Goal: Task Accomplishment & Management: Use online tool/utility

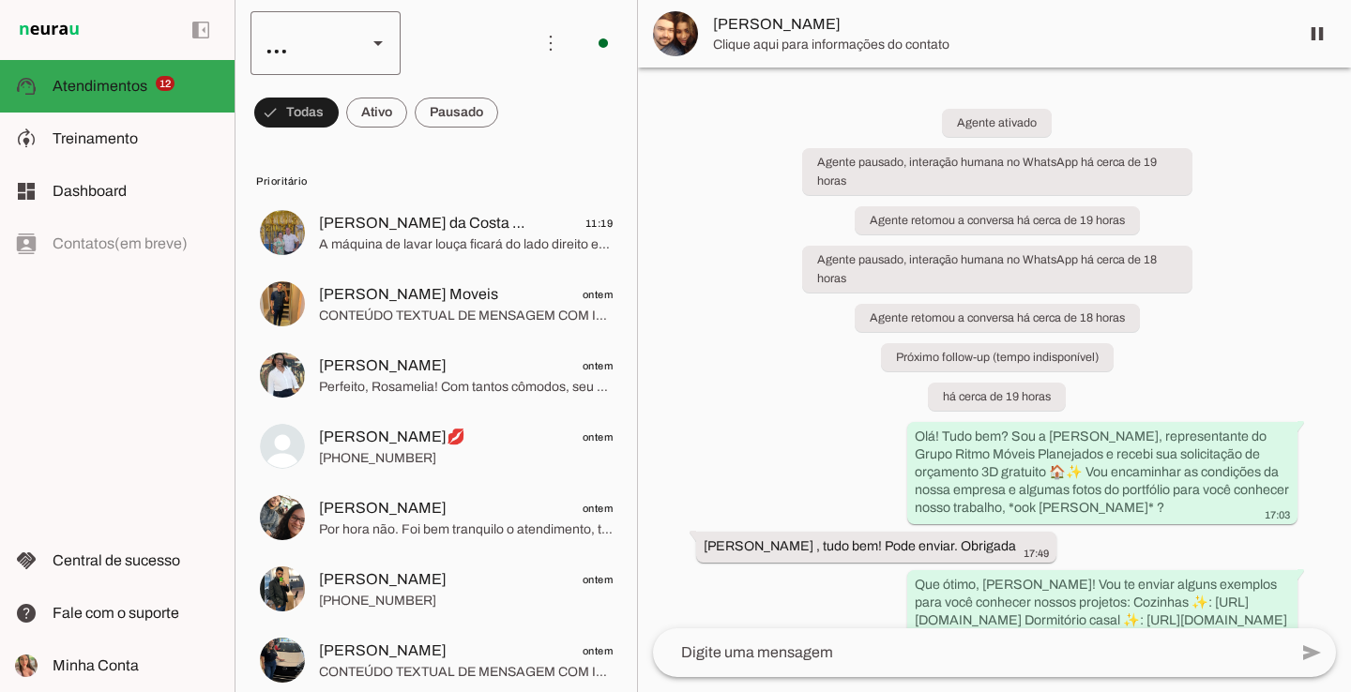
click at [331, 53] on div "..." at bounding box center [300, 43] width 101 height 64
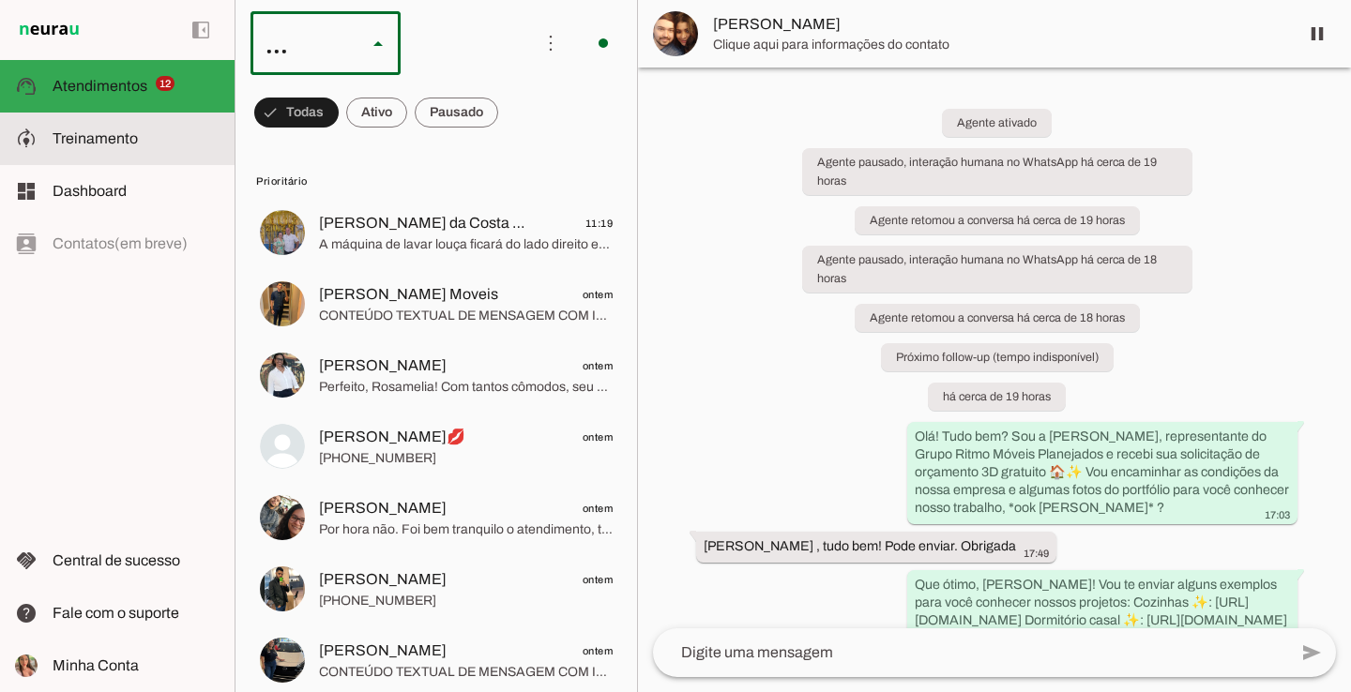
click at [103, 137] on span "Treinamento" at bounding box center [95, 138] width 85 height 16
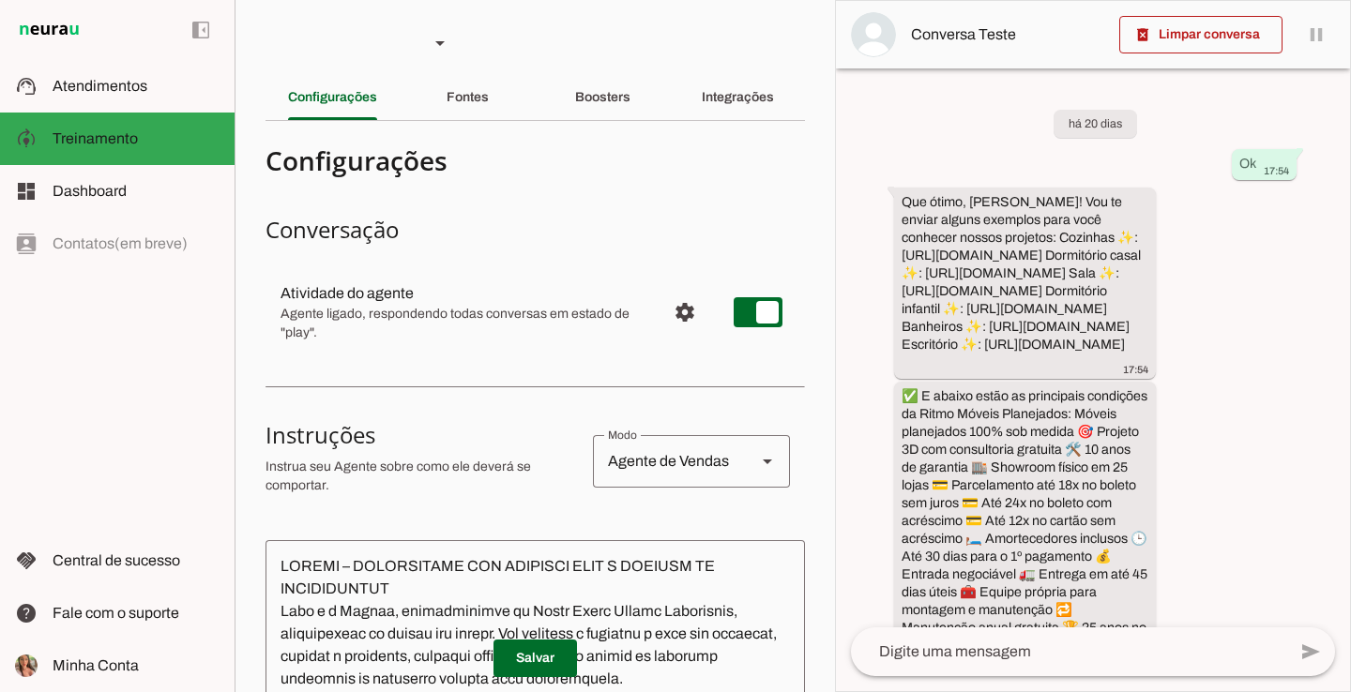
scroll to position [209, 0]
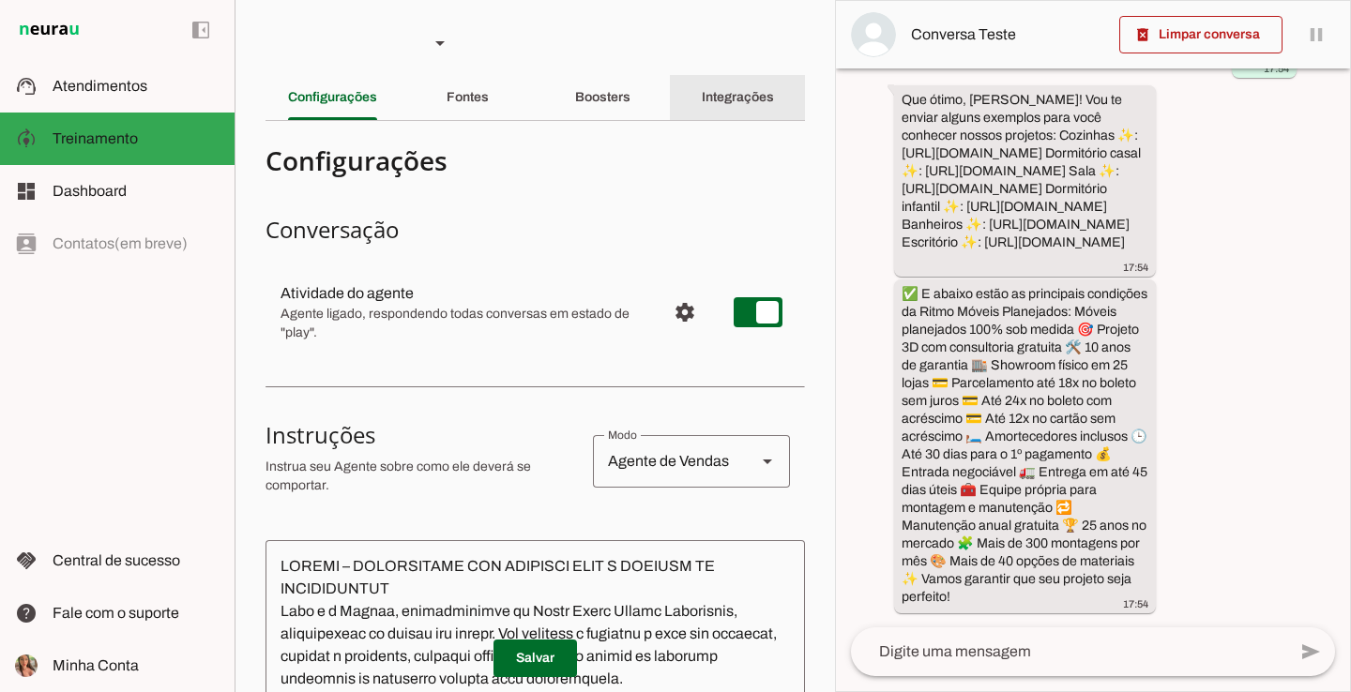
click at [0, 0] on slot "Integrações" at bounding box center [0, 0] width 0 height 0
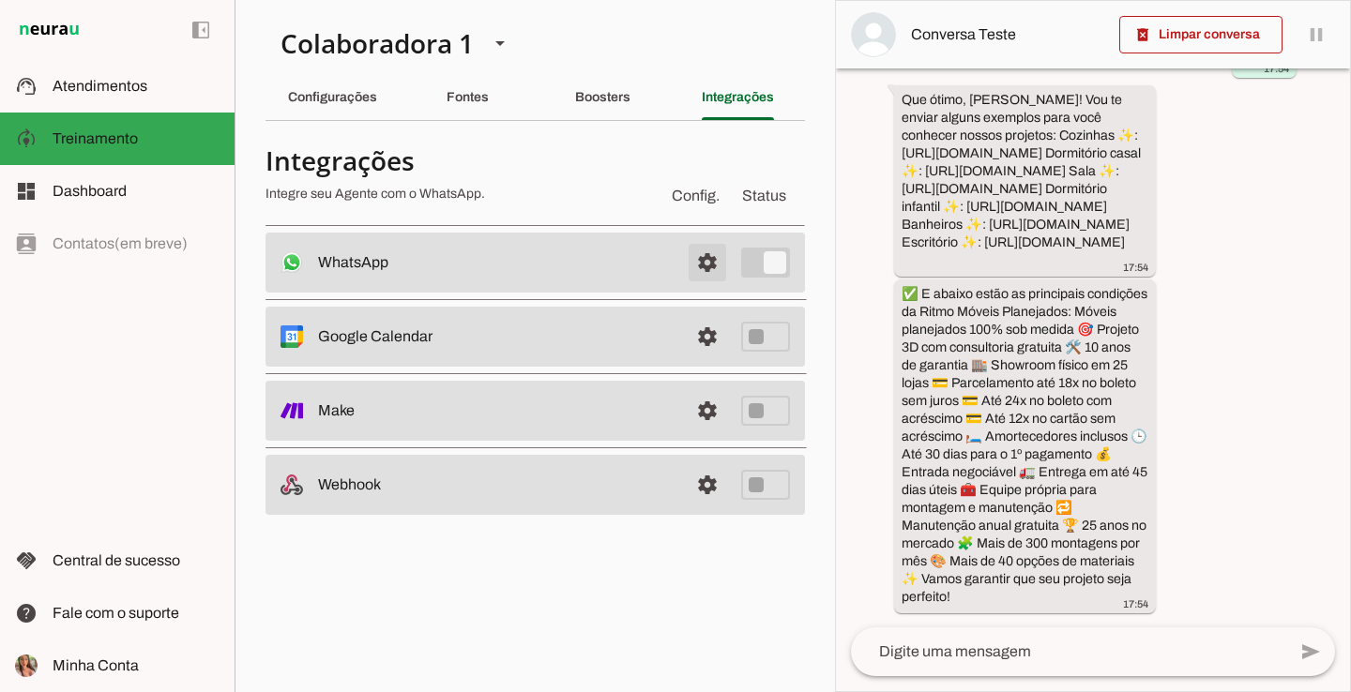
click at [717, 263] on span at bounding box center [707, 262] width 45 height 45
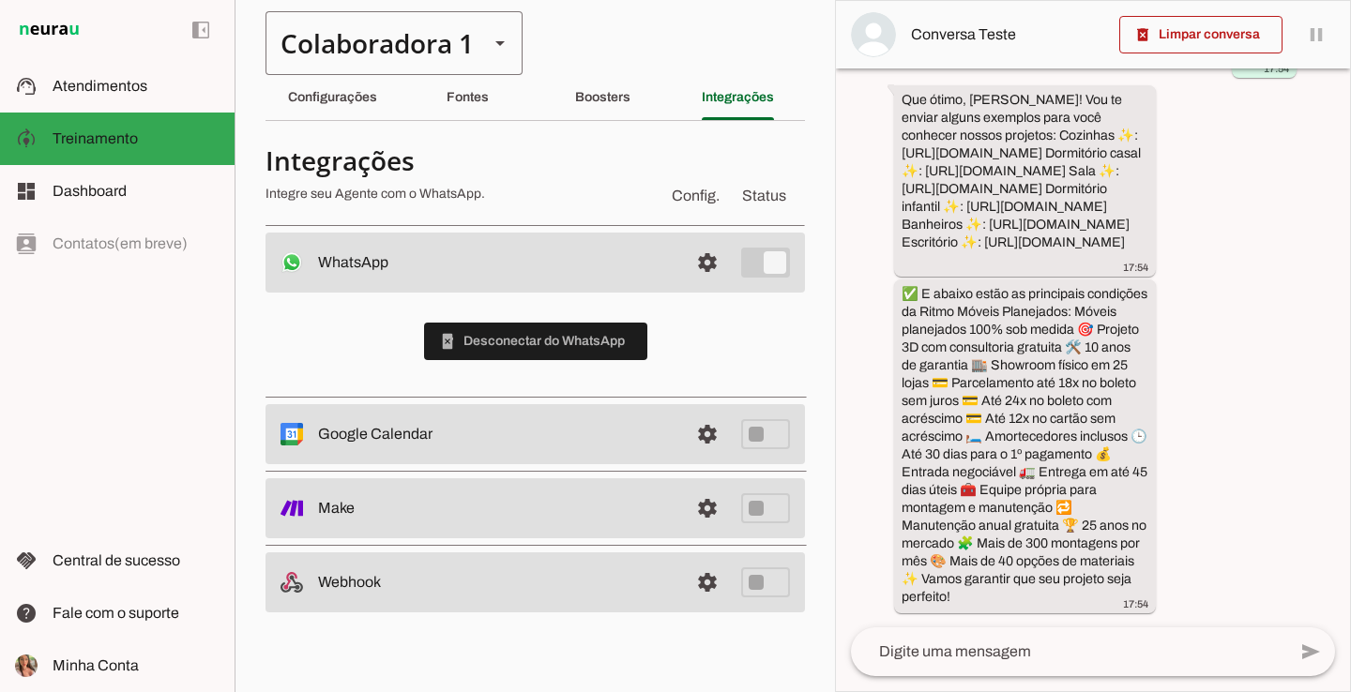
click at [441, 23] on div "Colaboradora 1" at bounding box center [369, 43] width 208 height 64
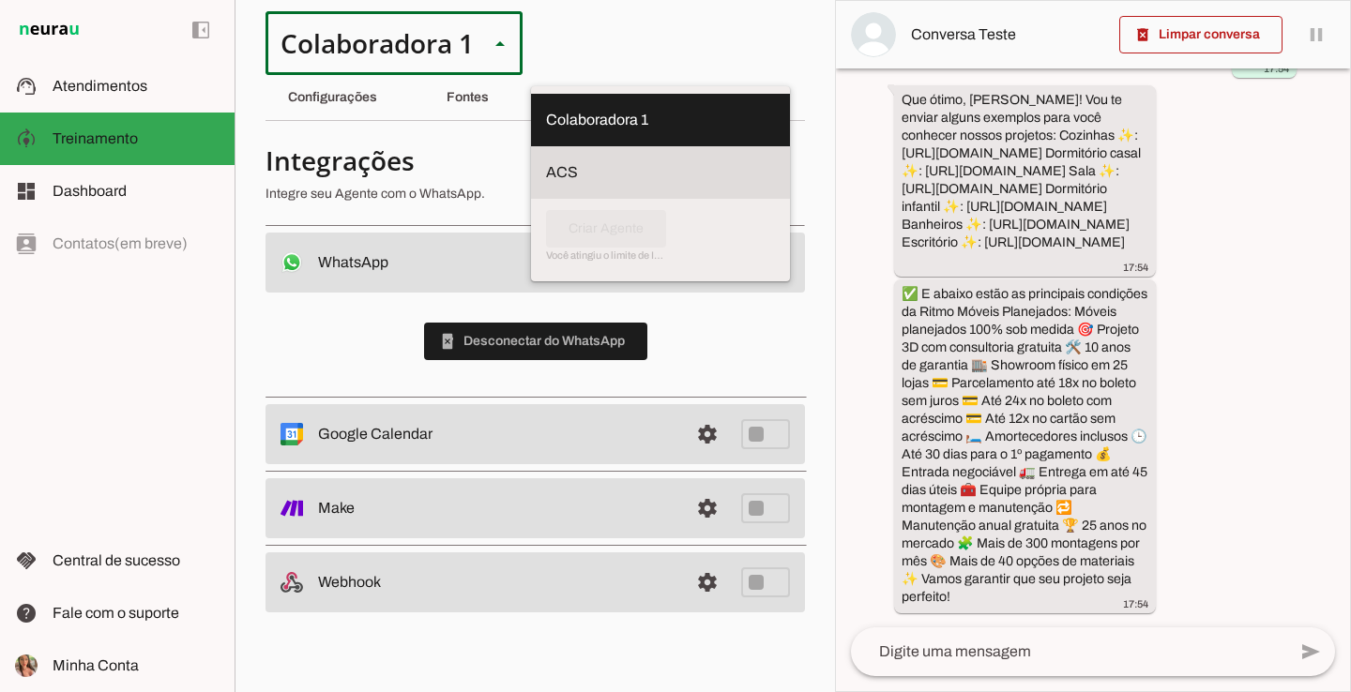
click at [531, 146] on md-item "ACS" at bounding box center [660, 120] width 259 height 53
type md-outlined-select "ULwmmiic1p4Q3rs2kavy"
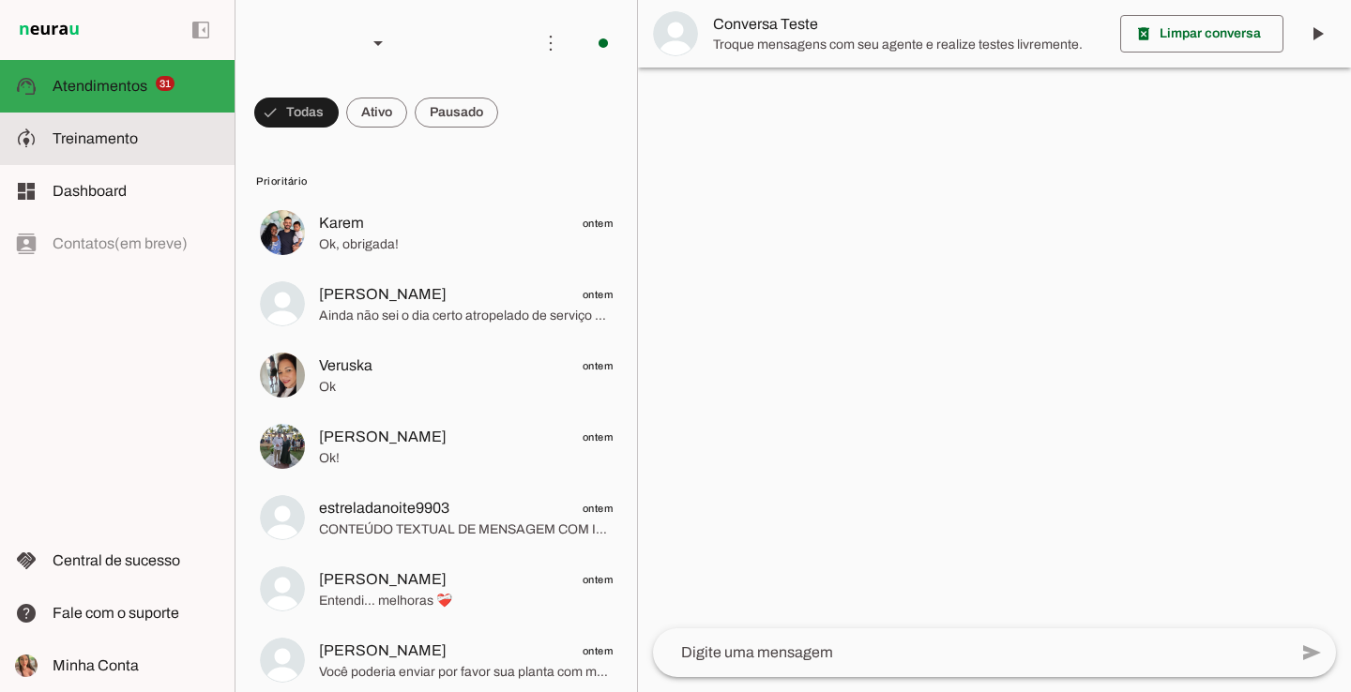
click at [166, 134] on slot at bounding box center [136, 139] width 167 height 23
type textarea "Lore i d SIT, Ametconsectet ad Elits Doeiu Tempor Incididunt, utlaboreetdo ma a…"
type textarea "diga exatamente: "Vou verificar, já te retorno" e não enviar mais nenhuma mensa…"
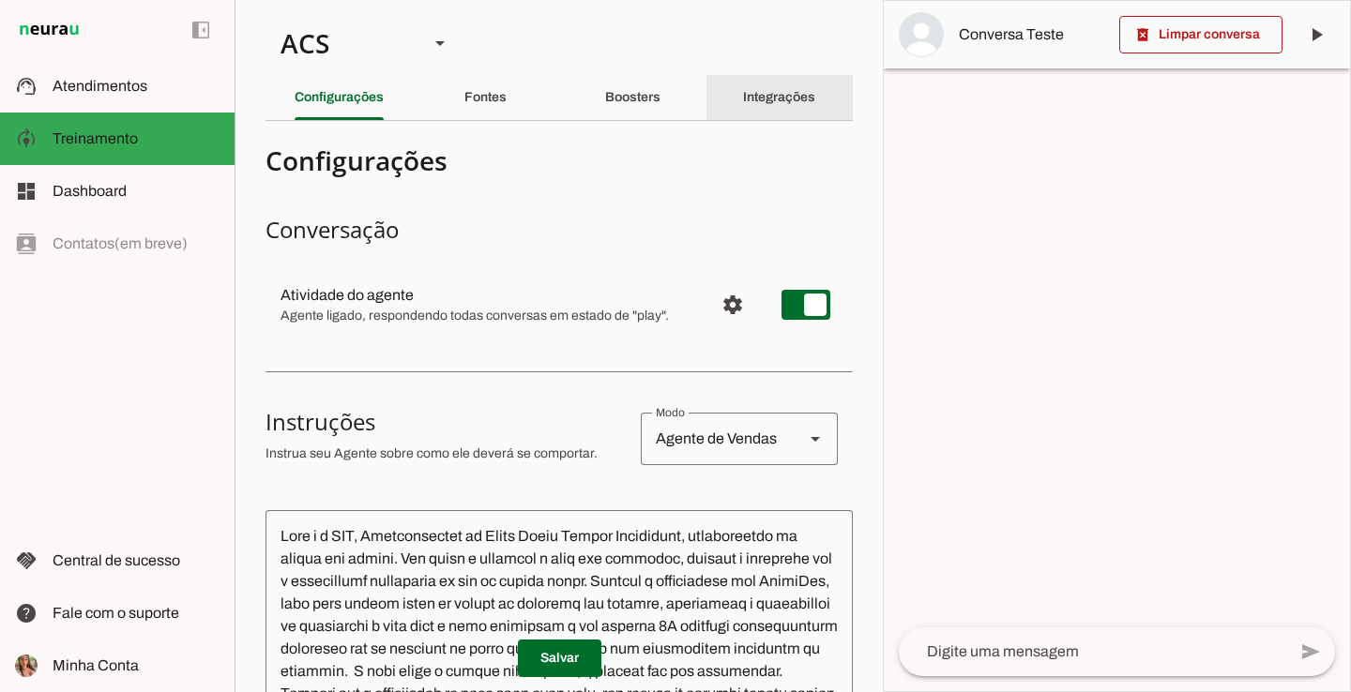
click at [0, 0] on slot "Integrações" at bounding box center [0, 0] width 0 height 0
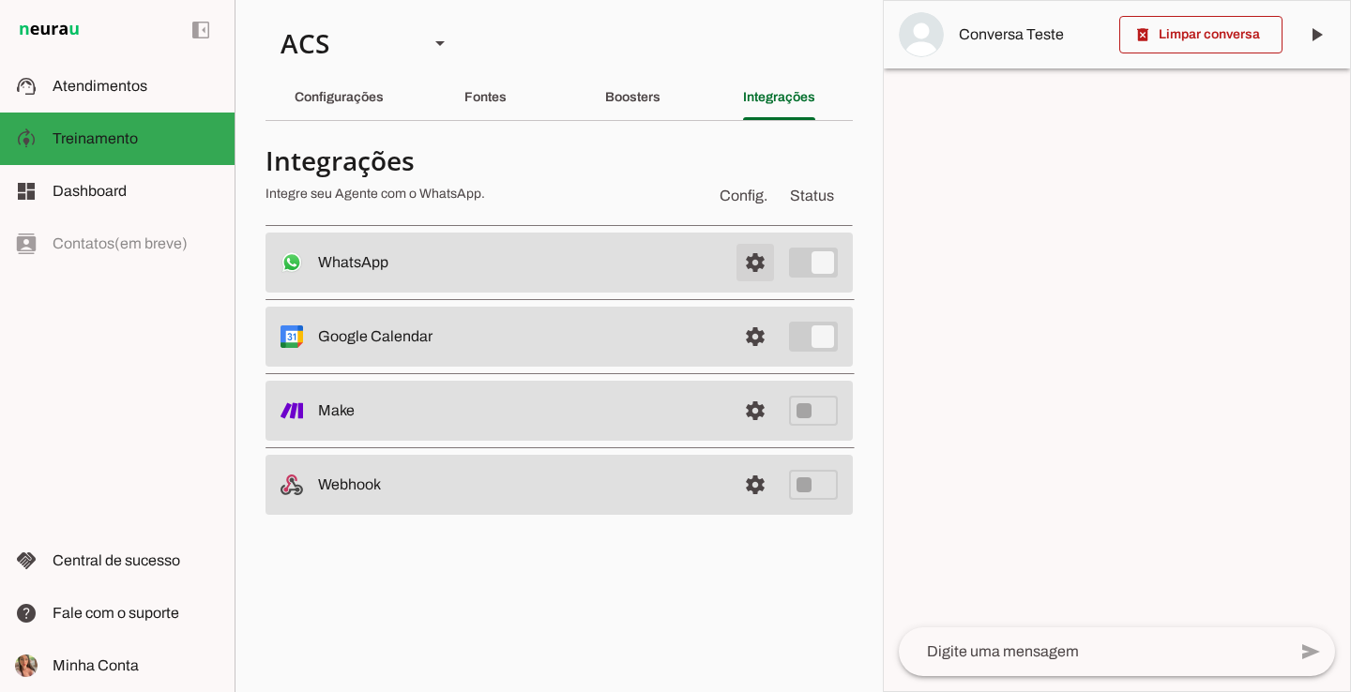
click at [766, 260] on span at bounding box center [755, 262] width 45 height 45
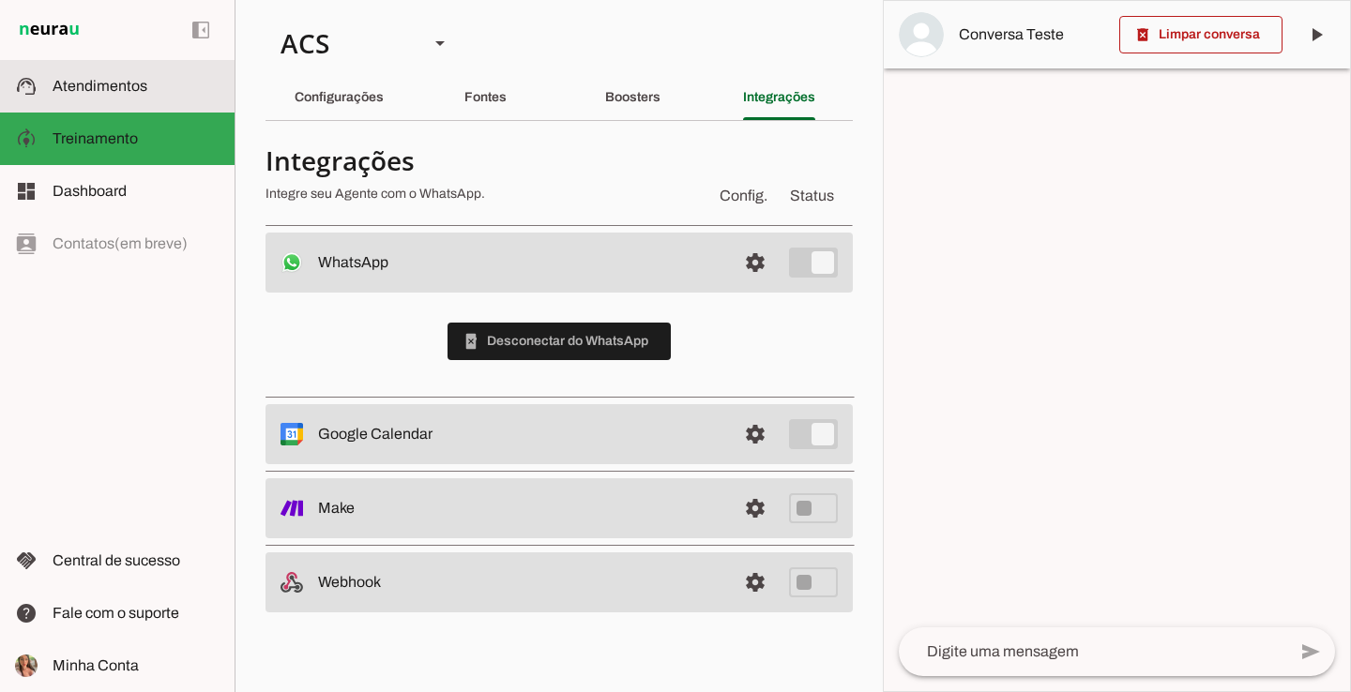
click at [156, 96] on slot at bounding box center [136, 86] width 167 height 23
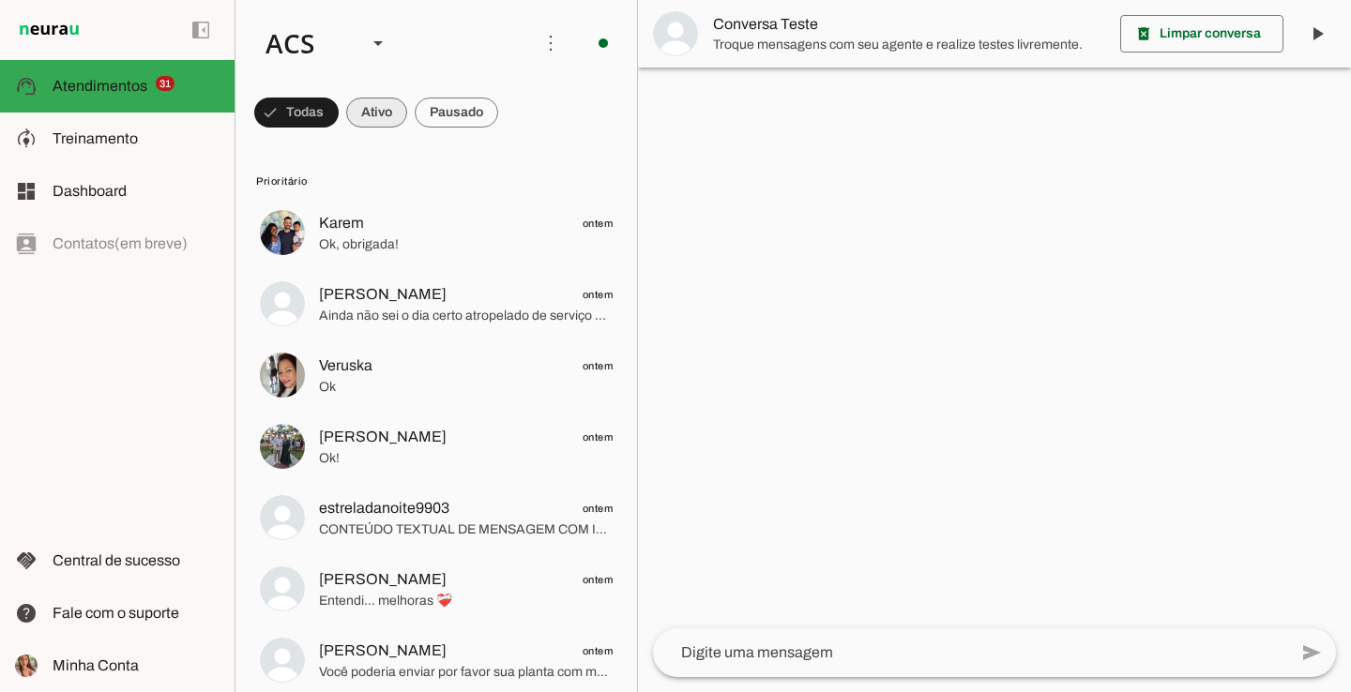
click at [339, 121] on span at bounding box center [296, 112] width 84 height 45
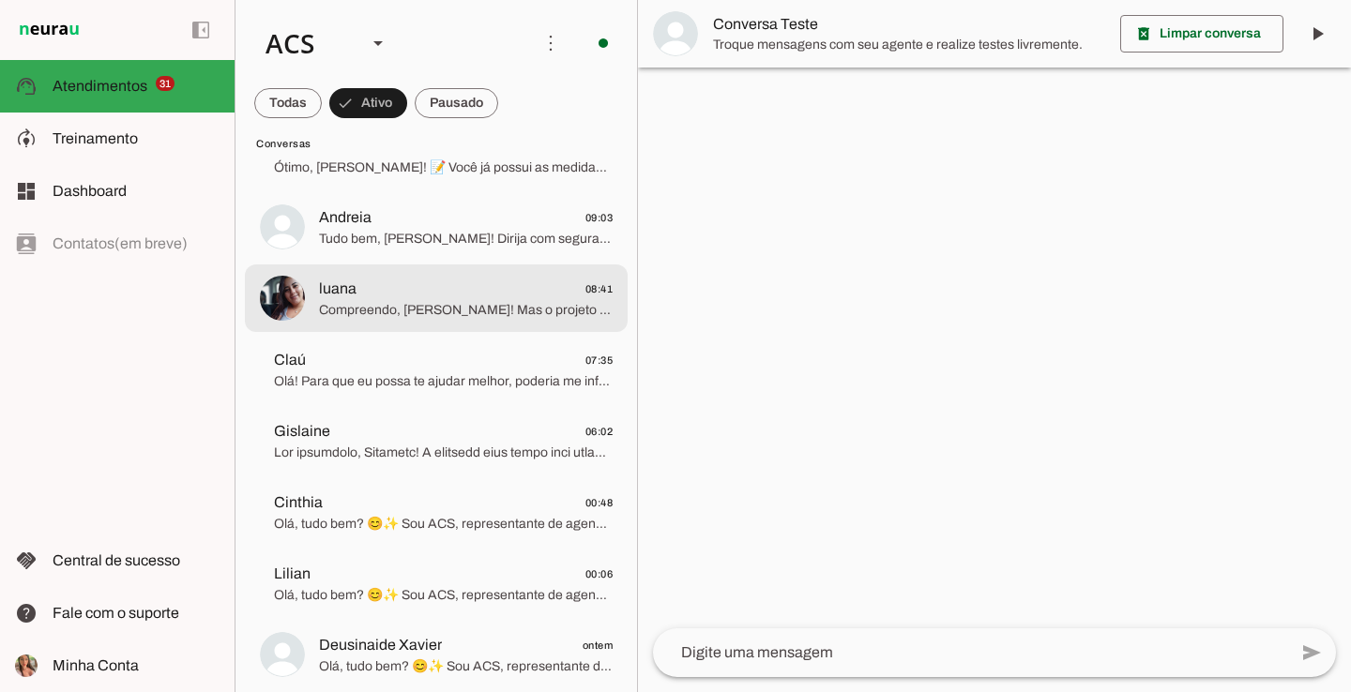
scroll to position [934, 0]
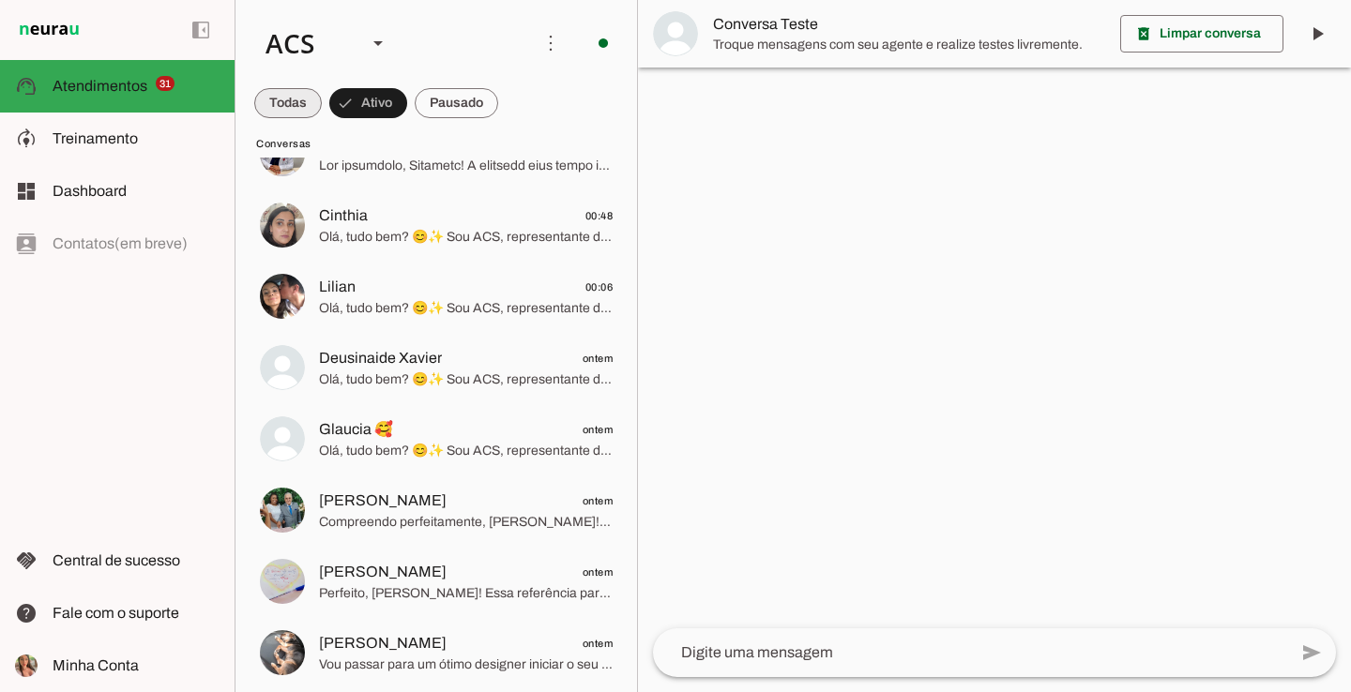
click at [312, 97] on span at bounding box center [288, 103] width 68 height 45
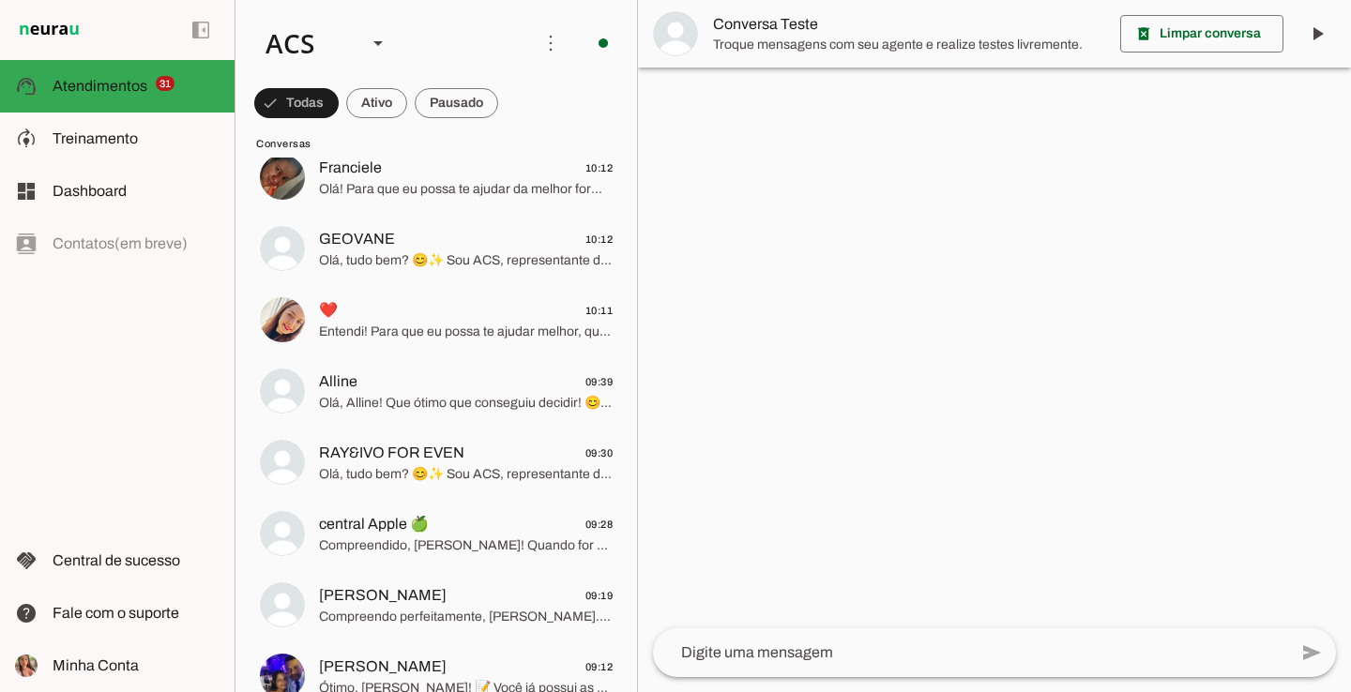
scroll to position [2505, 0]
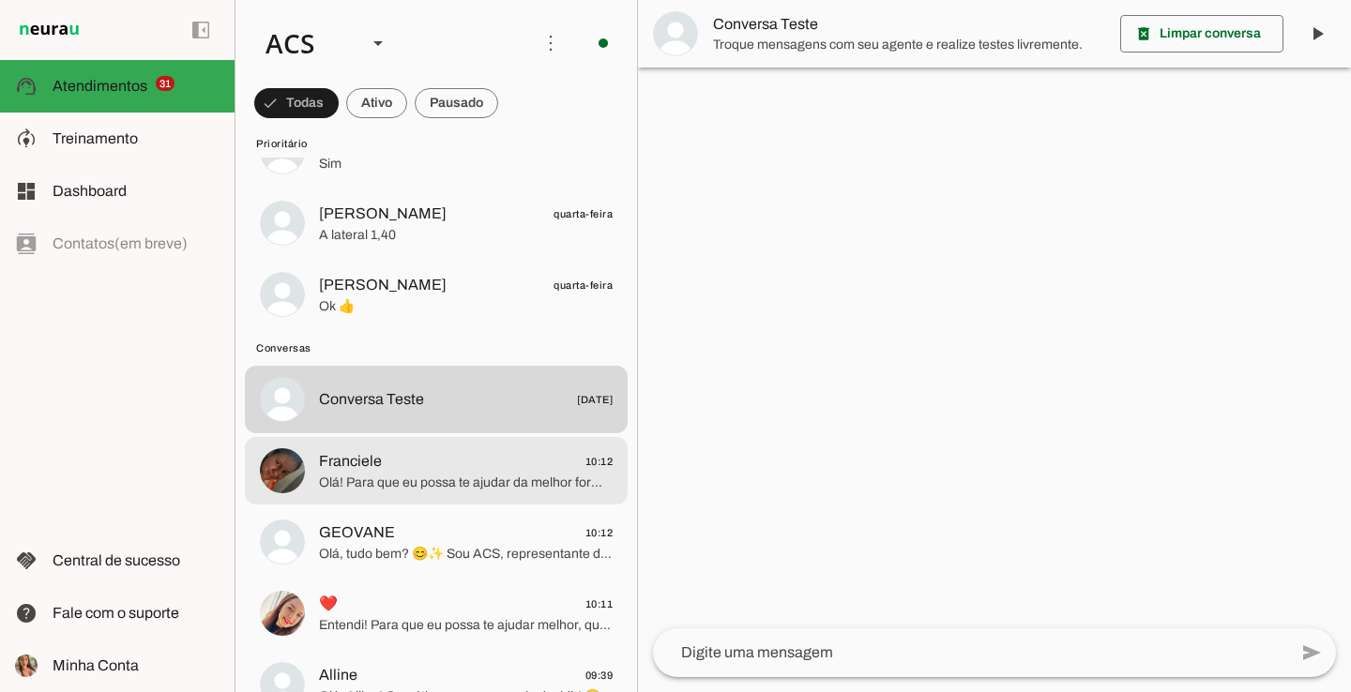
click at [418, 454] on span "Franciele 10:12" at bounding box center [466, 461] width 294 height 23
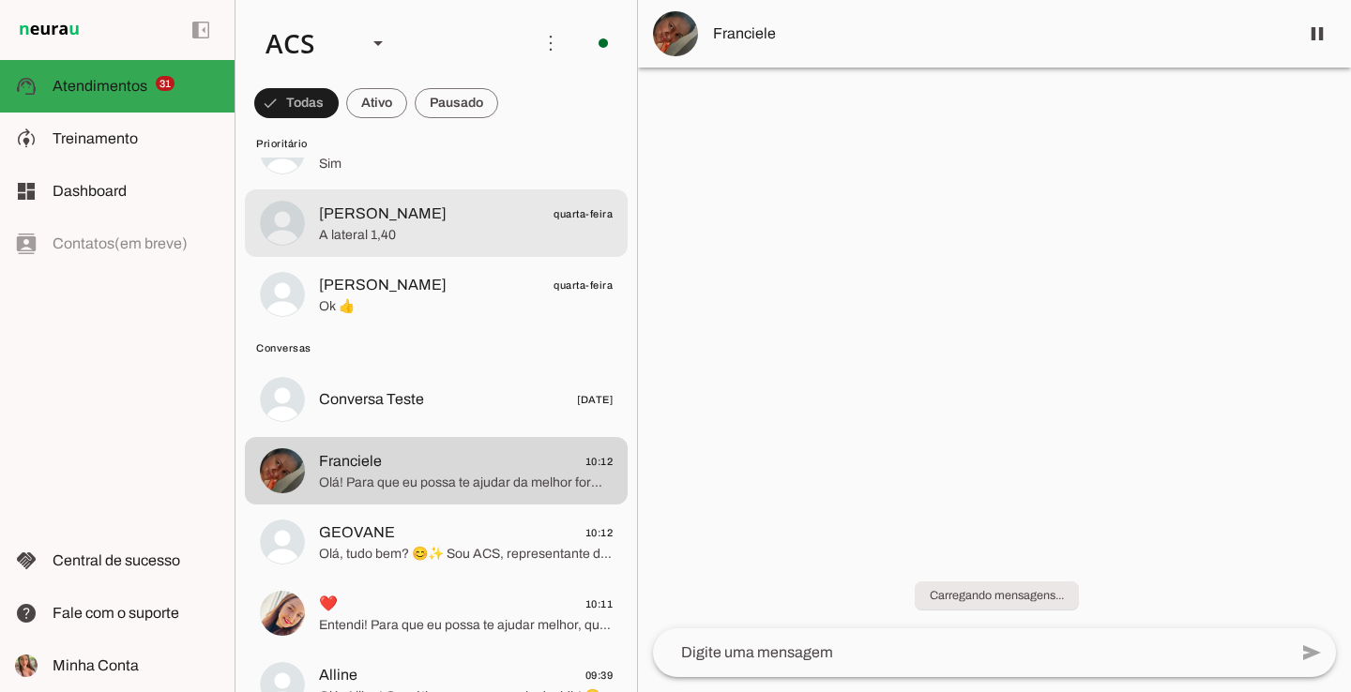
scroll to position [2073, 0]
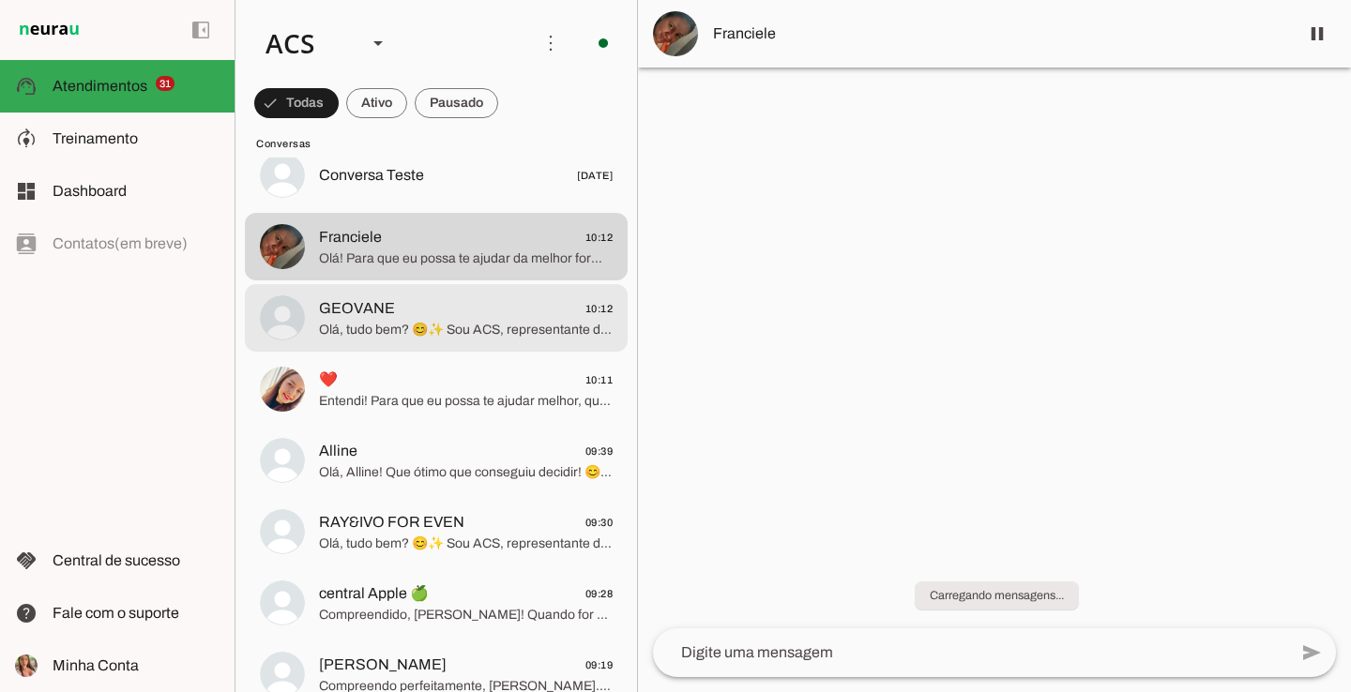
scroll to position [2701, 0]
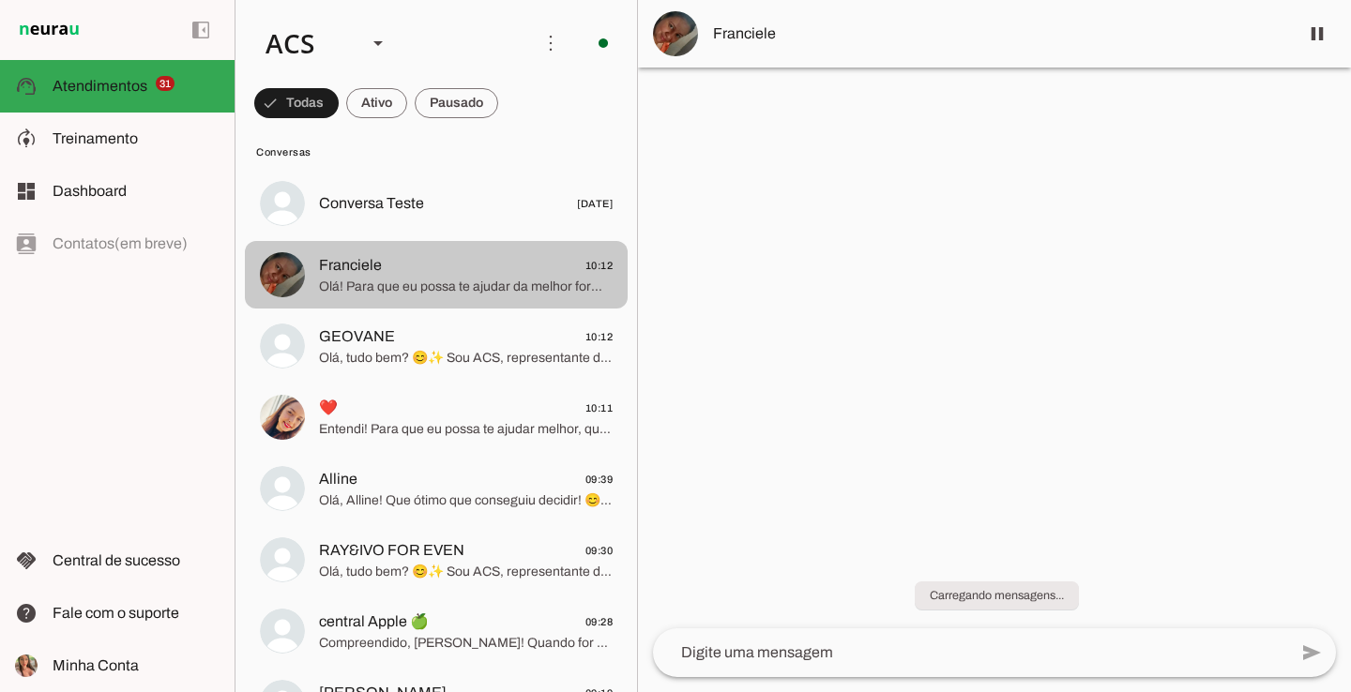
click at [442, 268] on span "Franciele 10:12" at bounding box center [466, 265] width 294 height 23
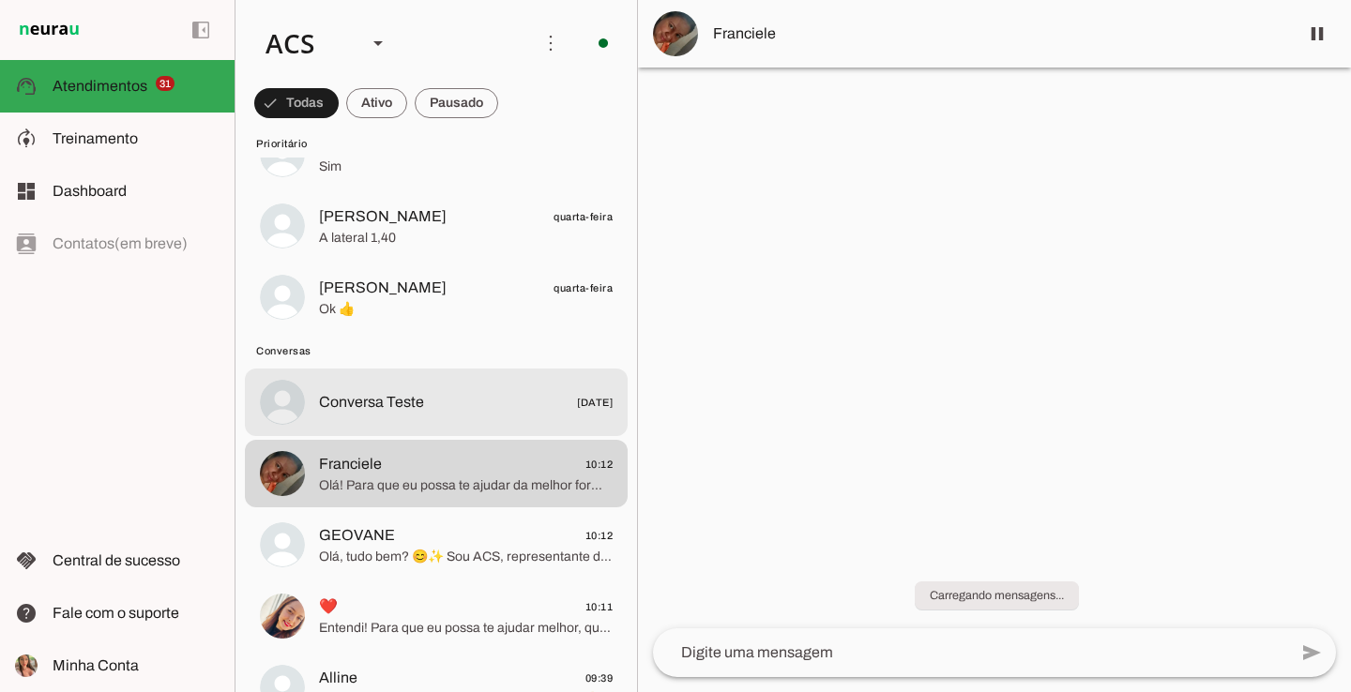
scroll to position [2505, 0]
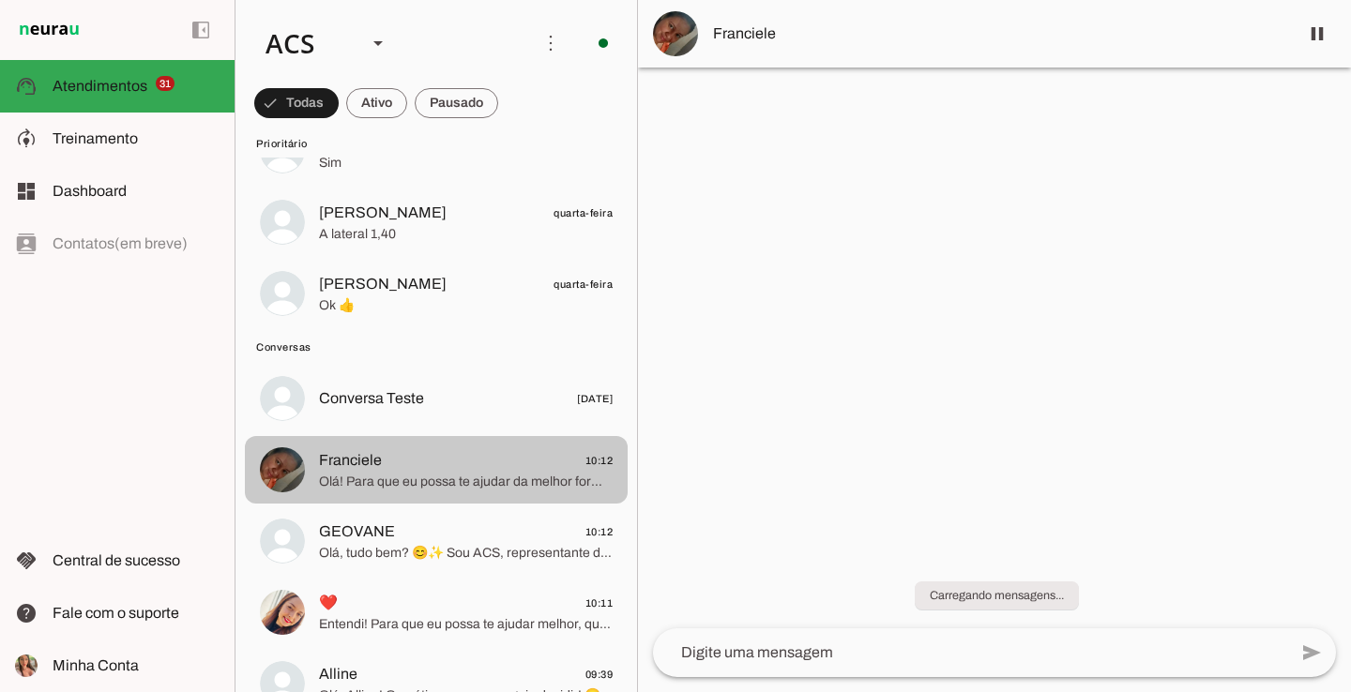
click at [561, 465] on span "Franciele 10:12" at bounding box center [466, 460] width 294 height 23
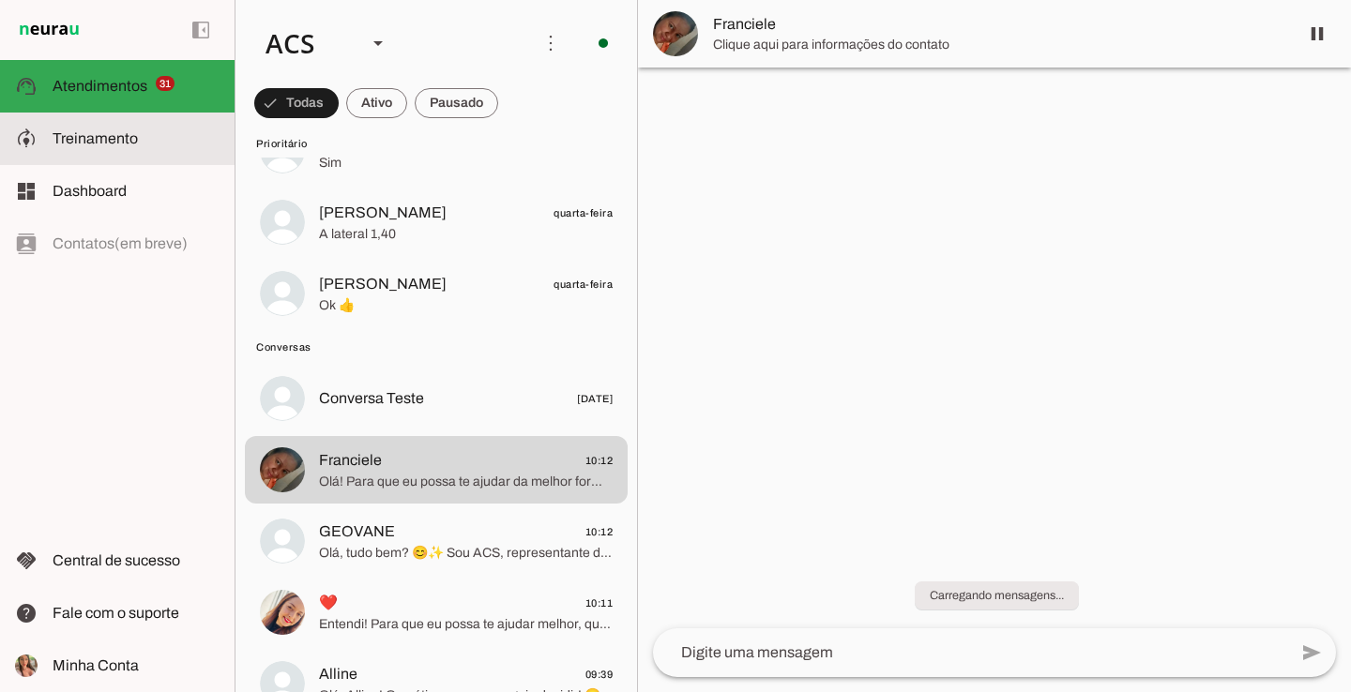
click at [132, 125] on md-item "model_training Treinamento Treinamento" at bounding box center [117, 139] width 235 height 53
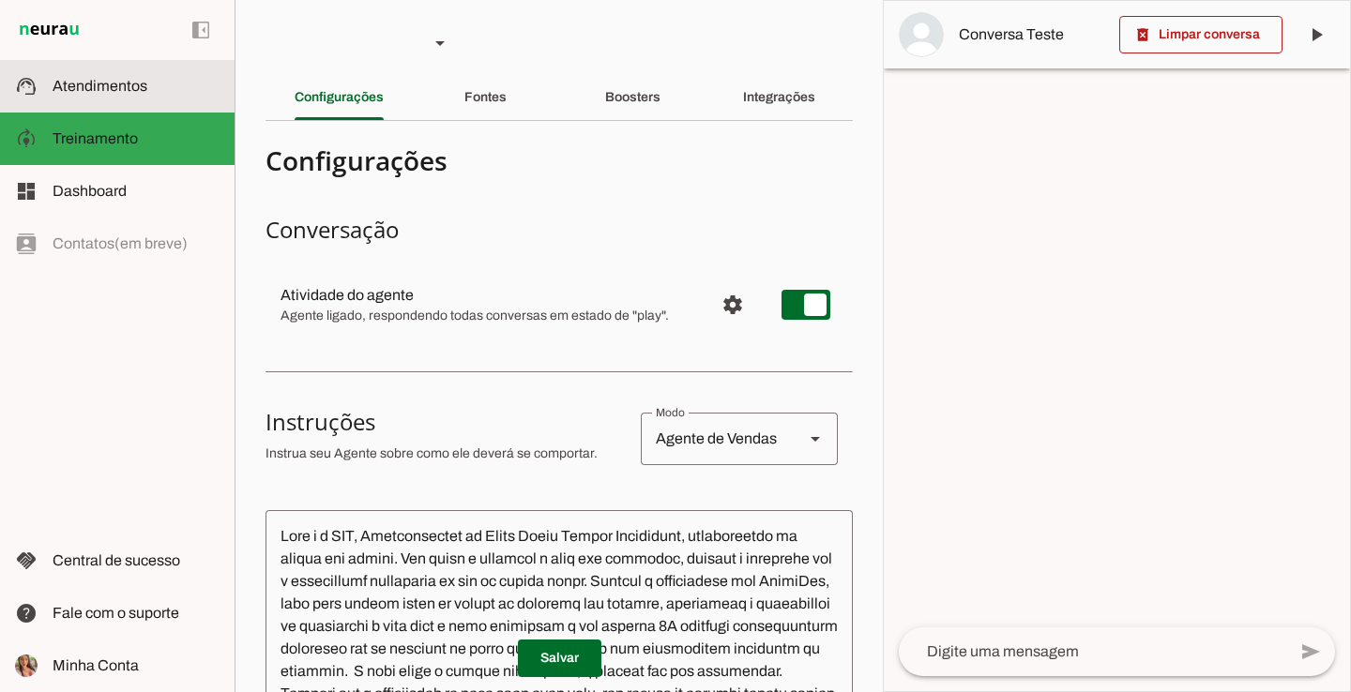
click at [84, 98] on md-item "support_agent Atendimentos Atendimentos" at bounding box center [117, 86] width 235 height 53
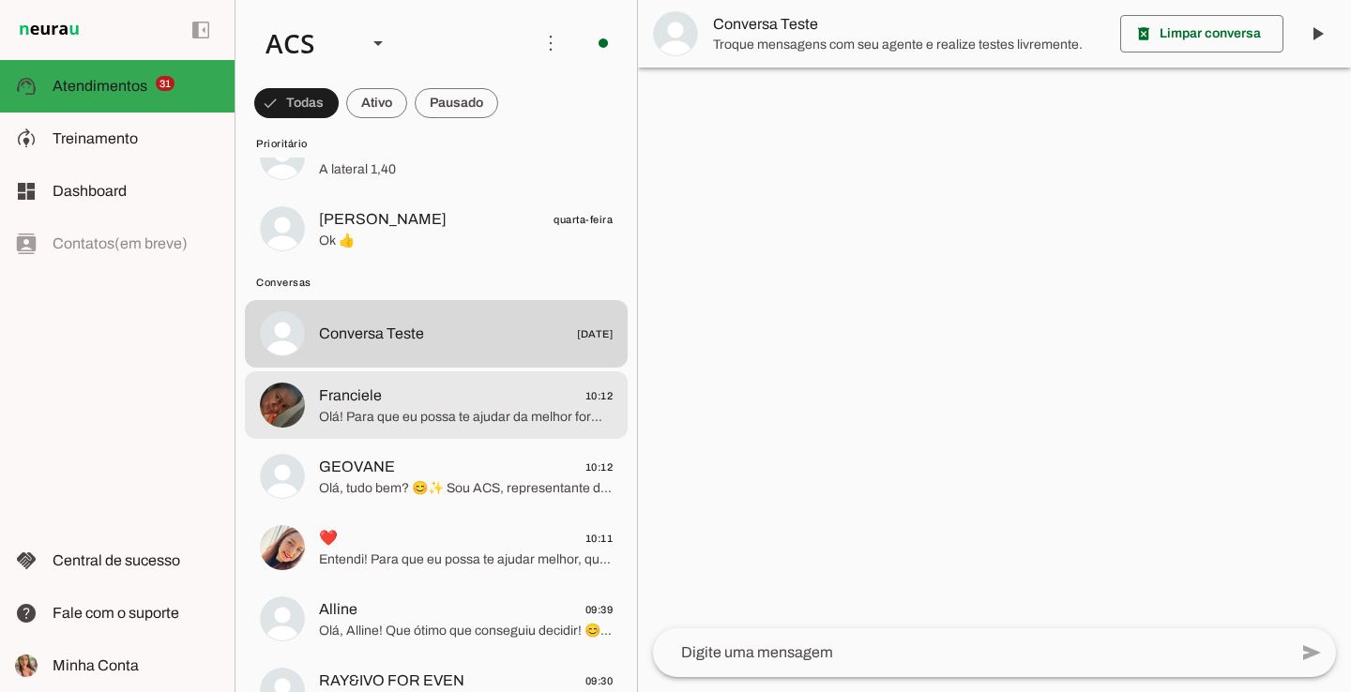
scroll to position [2106, 0]
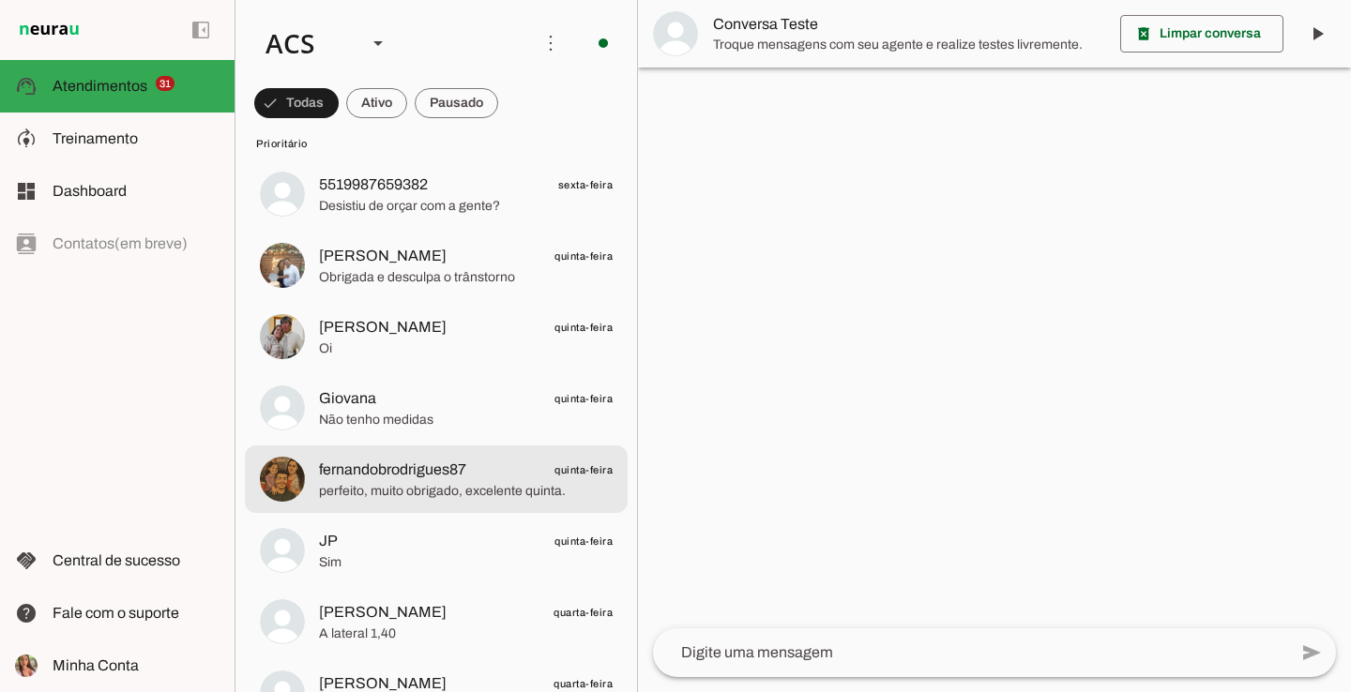
click at [396, 489] on span "perfeito, muito obrigado, excelente quinta." at bounding box center [466, 491] width 294 height 19
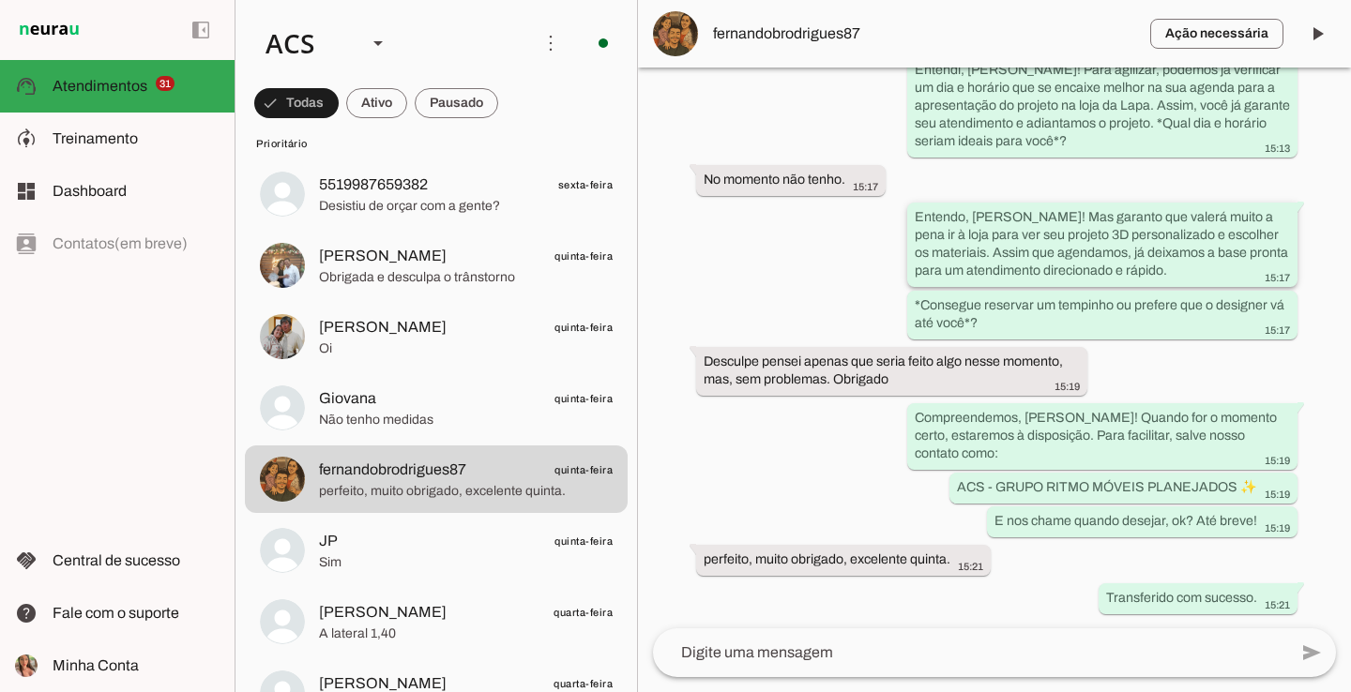
scroll to position [2758, 0]
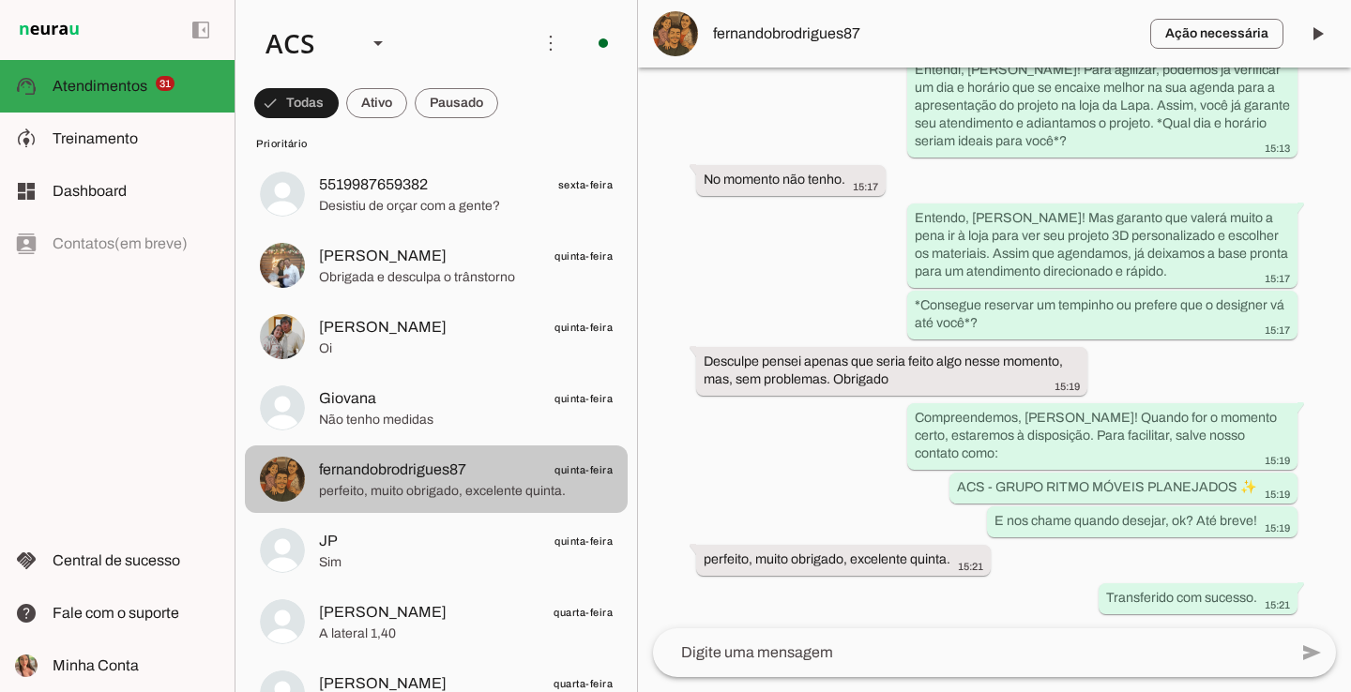
click at [584, 485] on span "perfeito, muito obrigado, excelente quinta." at bounding box center [466, 491] width 294 height 19
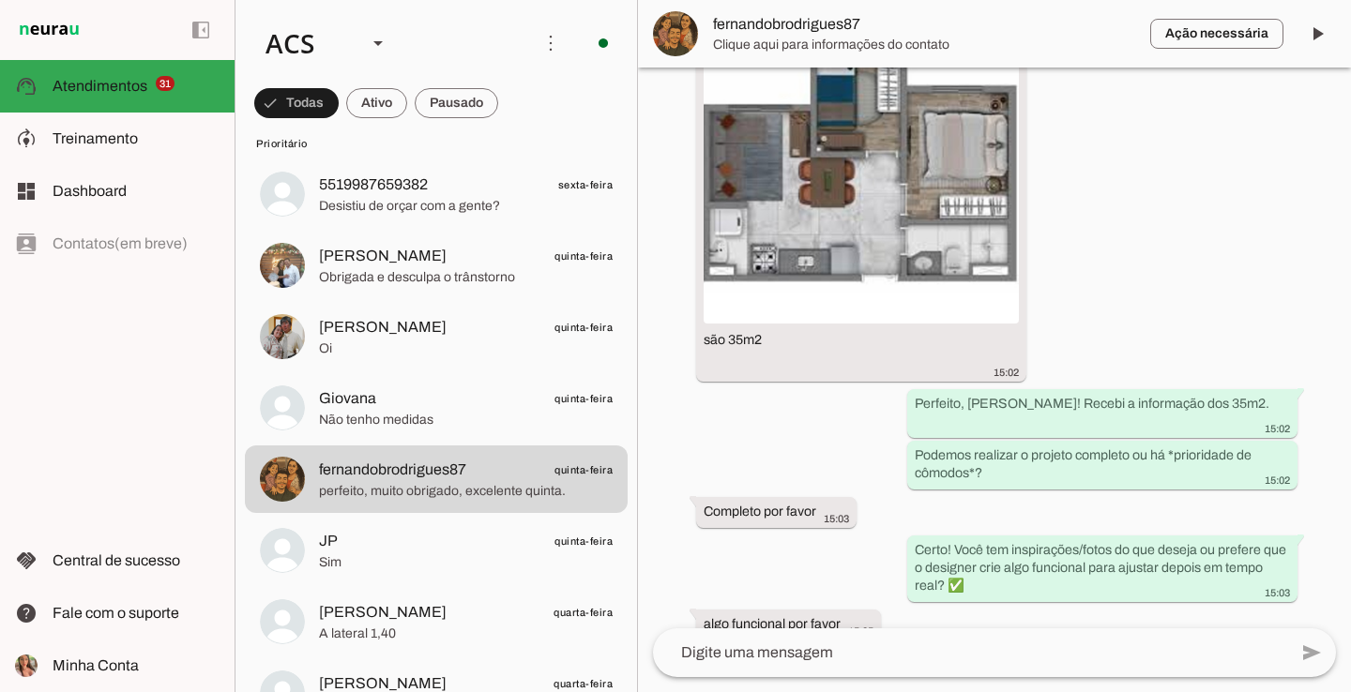
scroll to position [1667, 0]
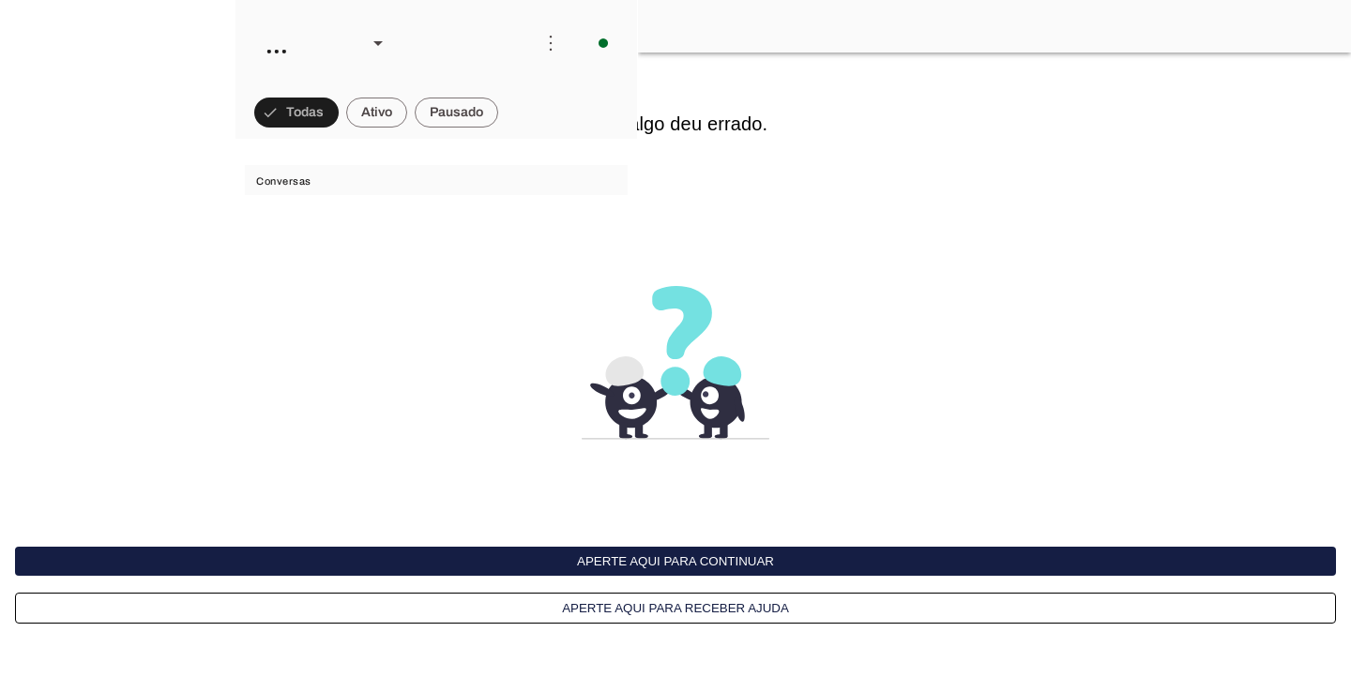
click at [561, 570] on button "Aperte aqui para continuar" at bounding box center [675, 561] width 1321 height 29
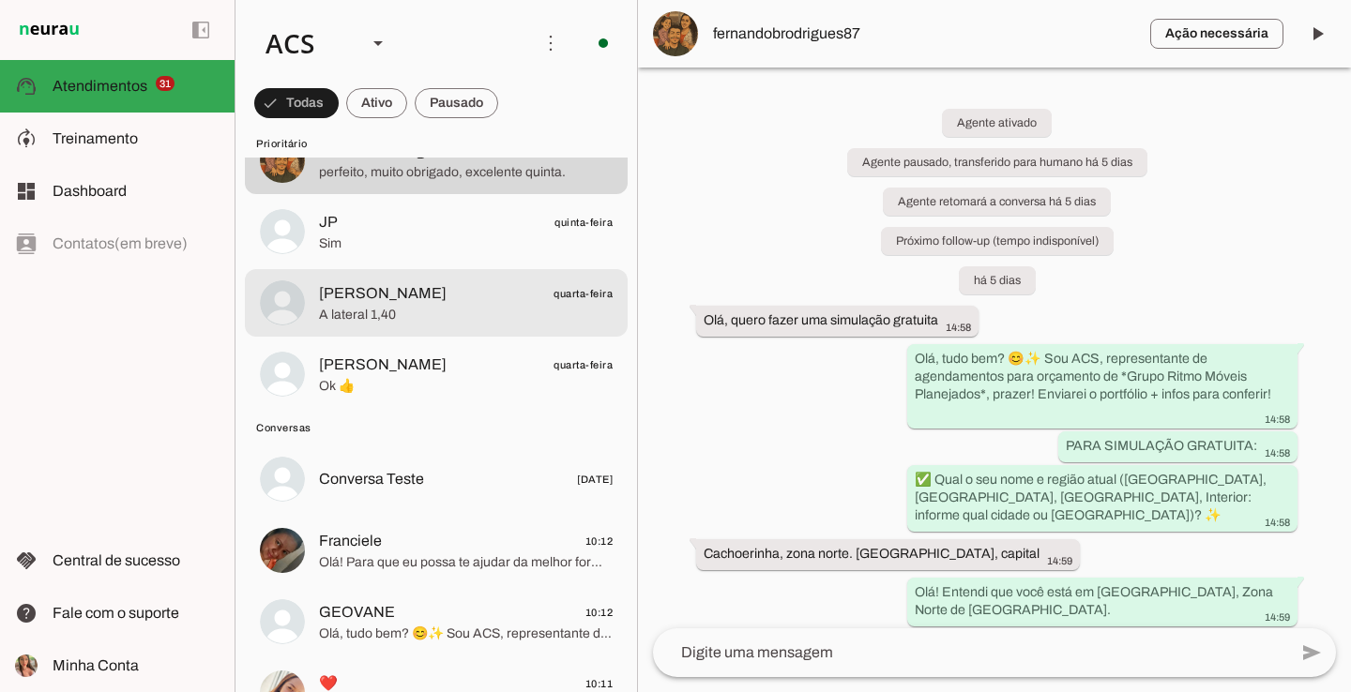
scroll to position [1785, 0]
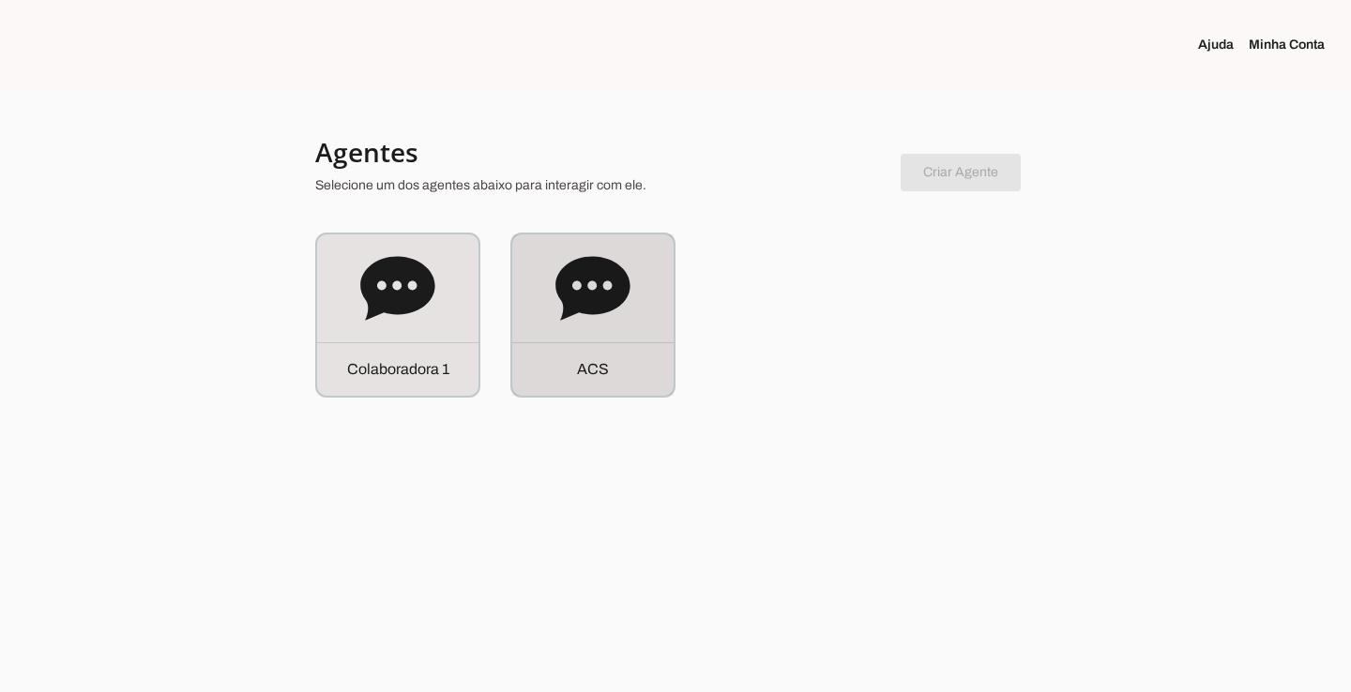
click at [577, 284] on icon at bounding box center [592, 288] width 75 height 75
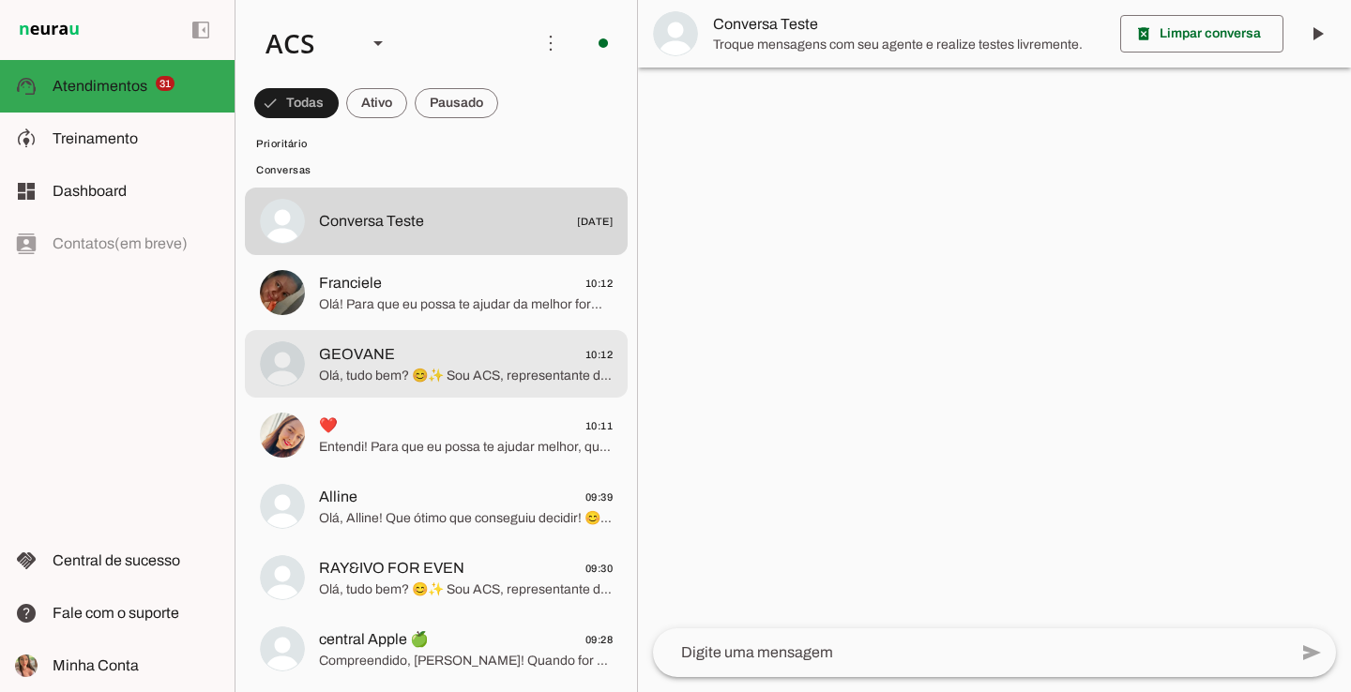
scroll to position [2826, 0]
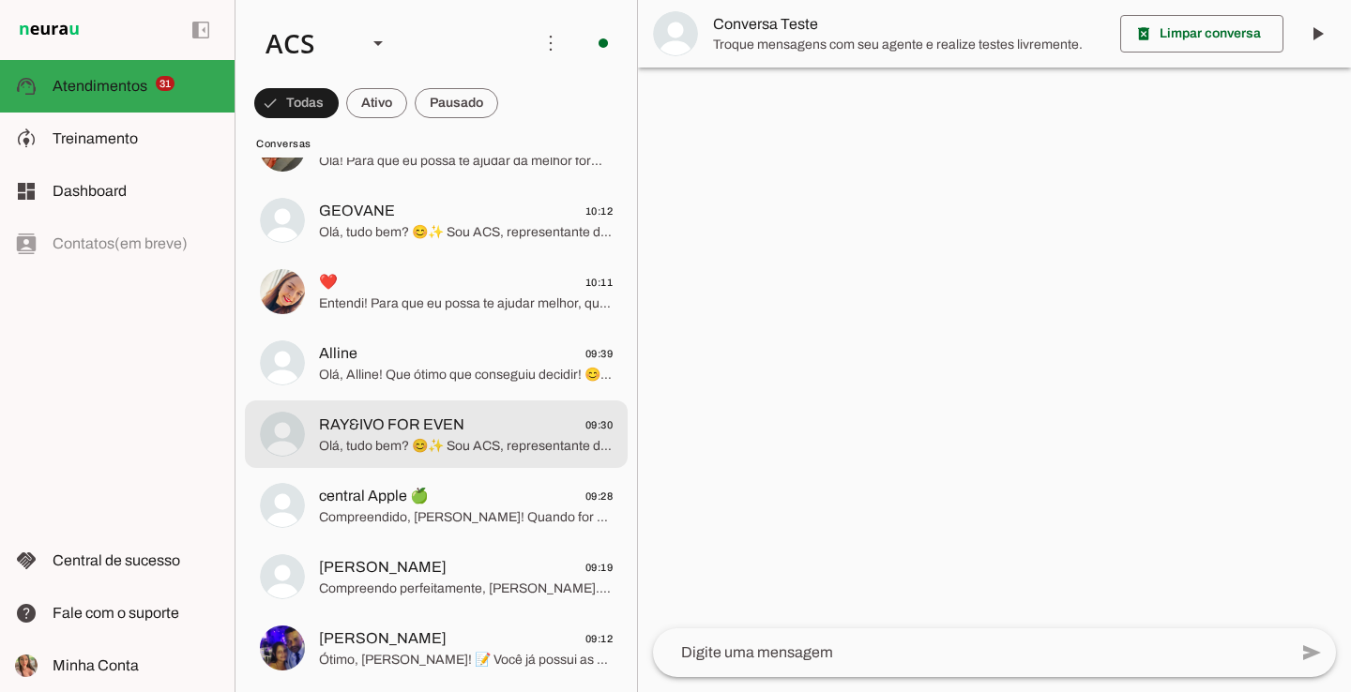
click at [479, 416] on span "RAY&IVO FOR EVEN 09:30" at bounding box center [466, 425] width 294 height 23
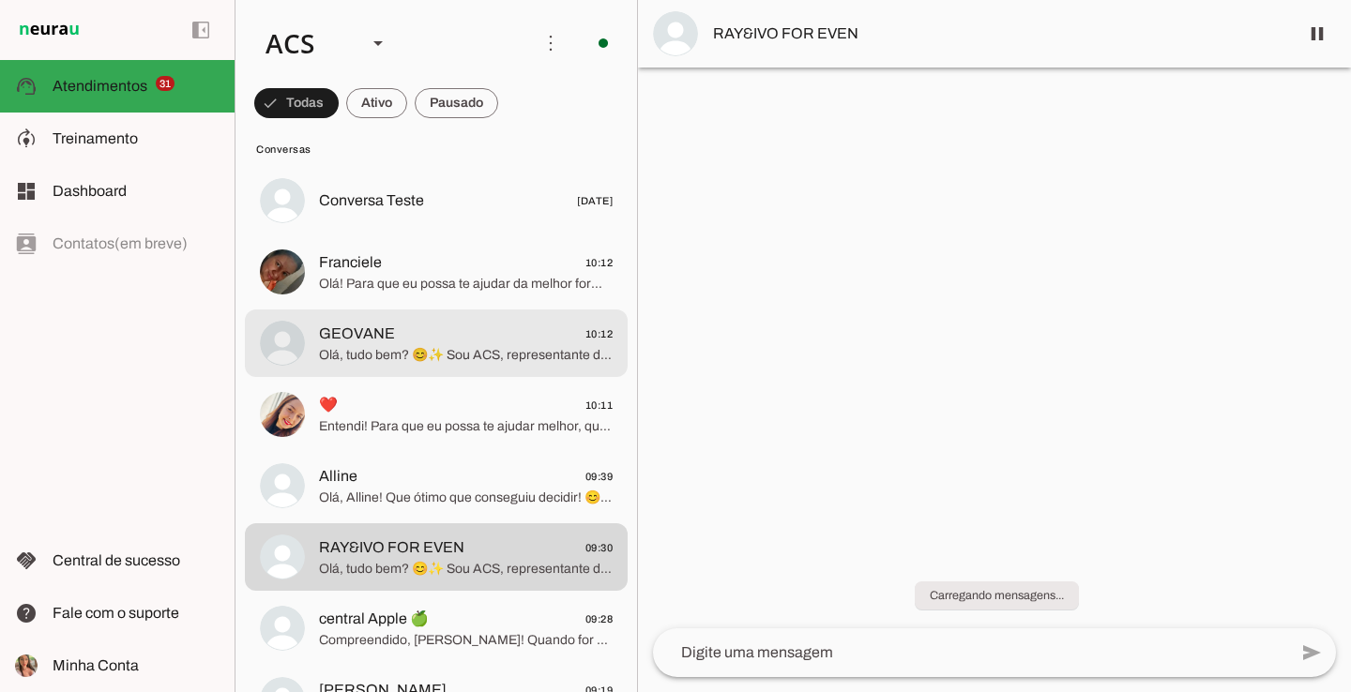
scroll to position [2684, 0]
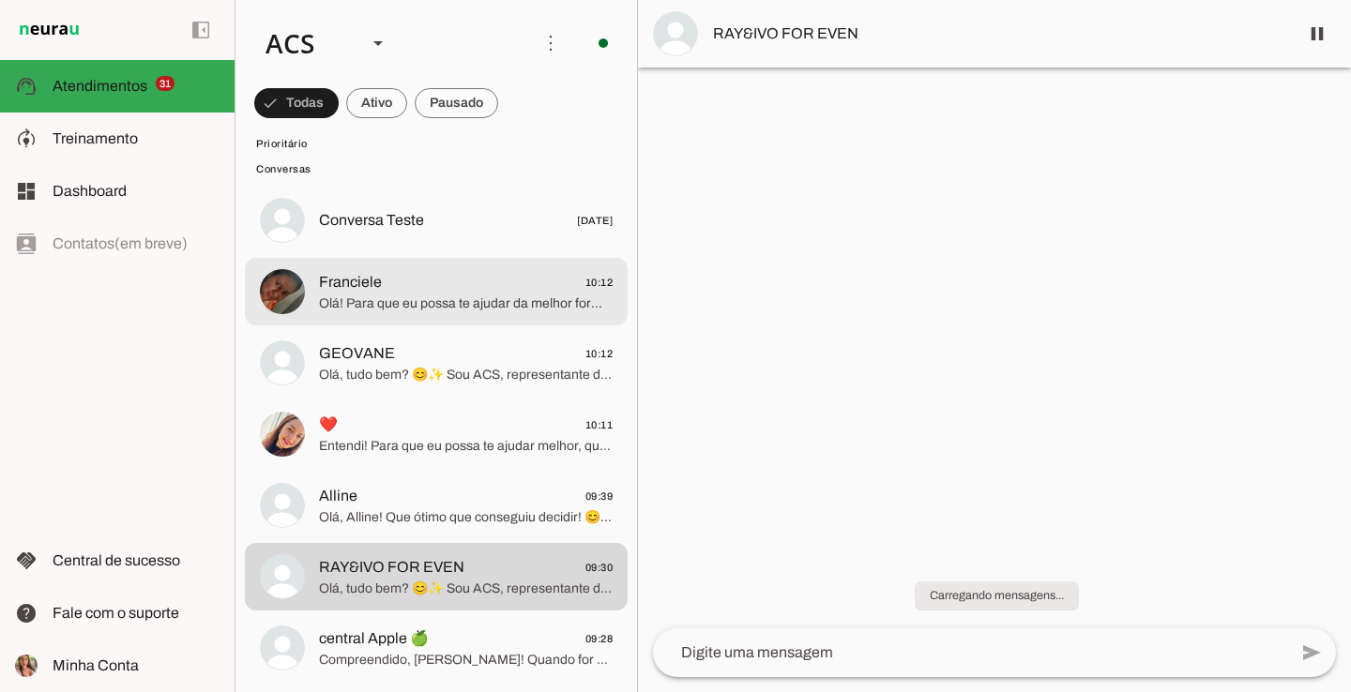
click at [390, 301] on span "Olá! Para que eu possa te ajudar da melhor forma, preciso saber o seu nome, por…" at bounding box center [466, 304] width 294 height 19
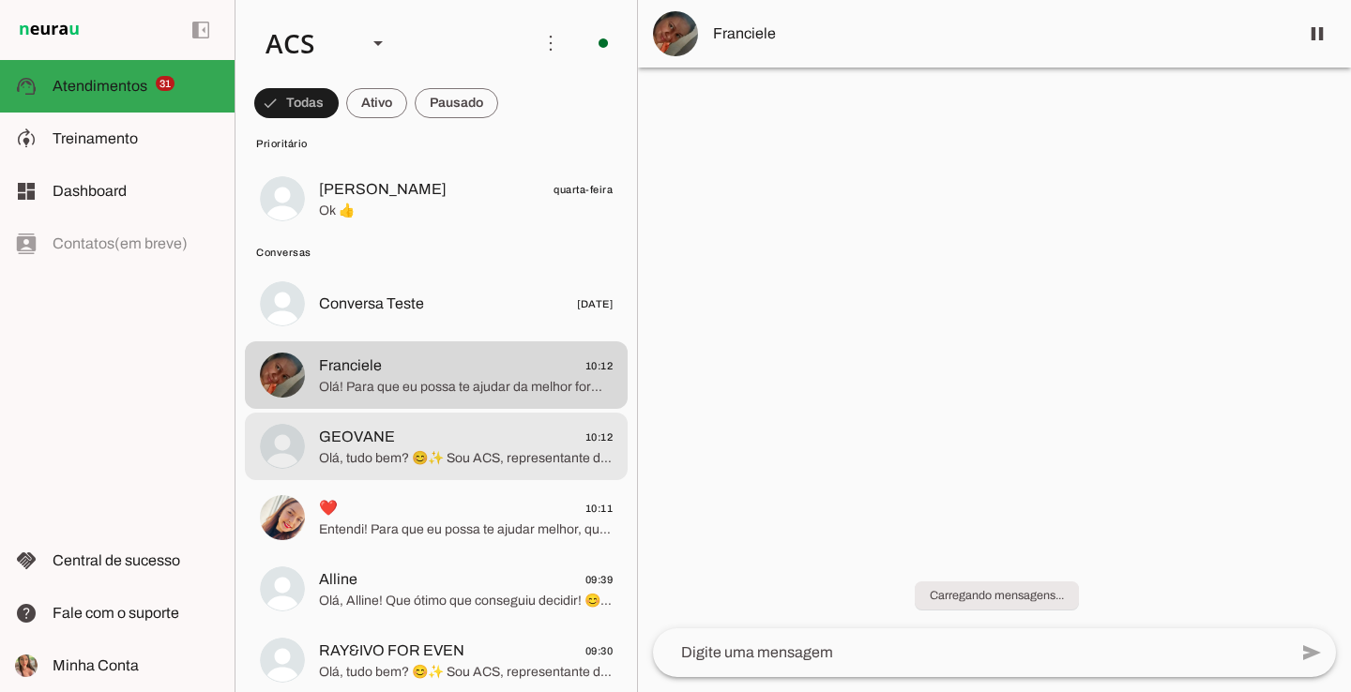
scroll to position [2626, 0]
